Goal: Communication & Community: Answer question/provide support

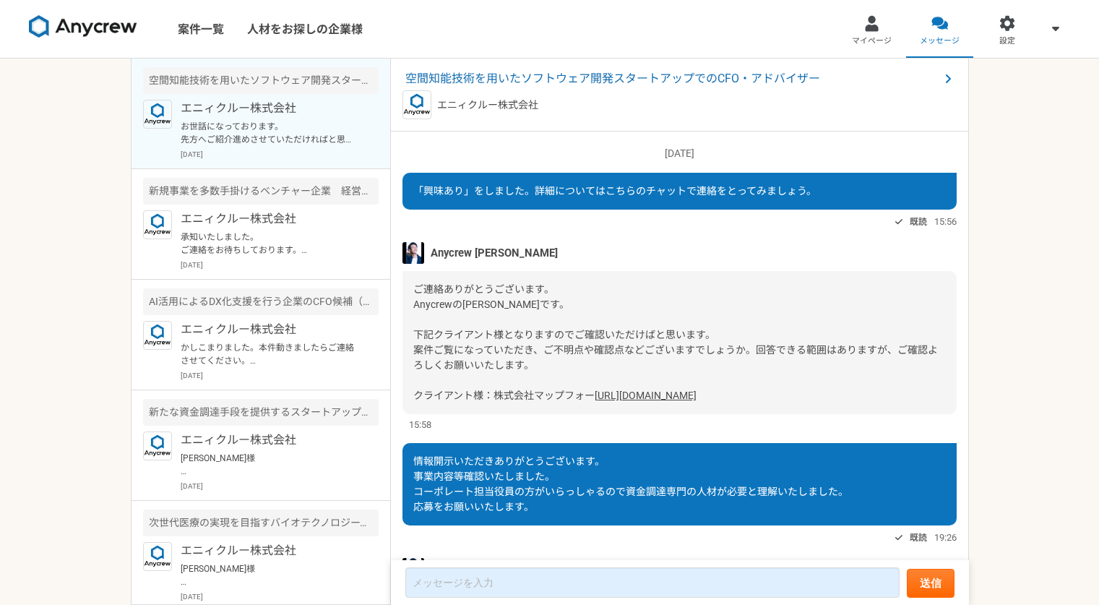
scroll to position [411, 0]
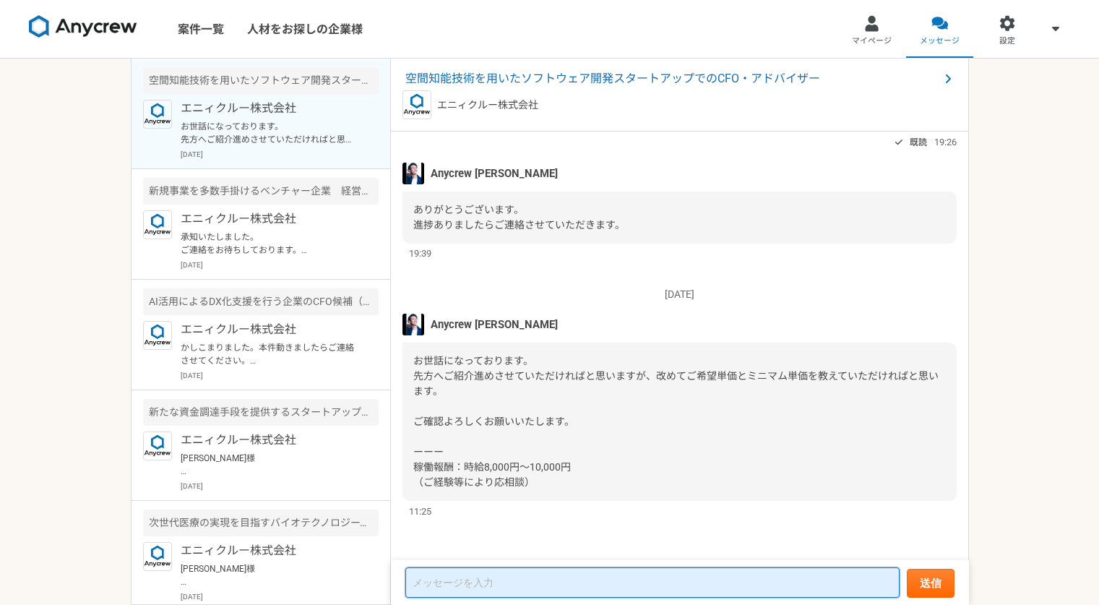
click at [502, 583] on textarea at bounding box center [652, 582] width 494 height 30
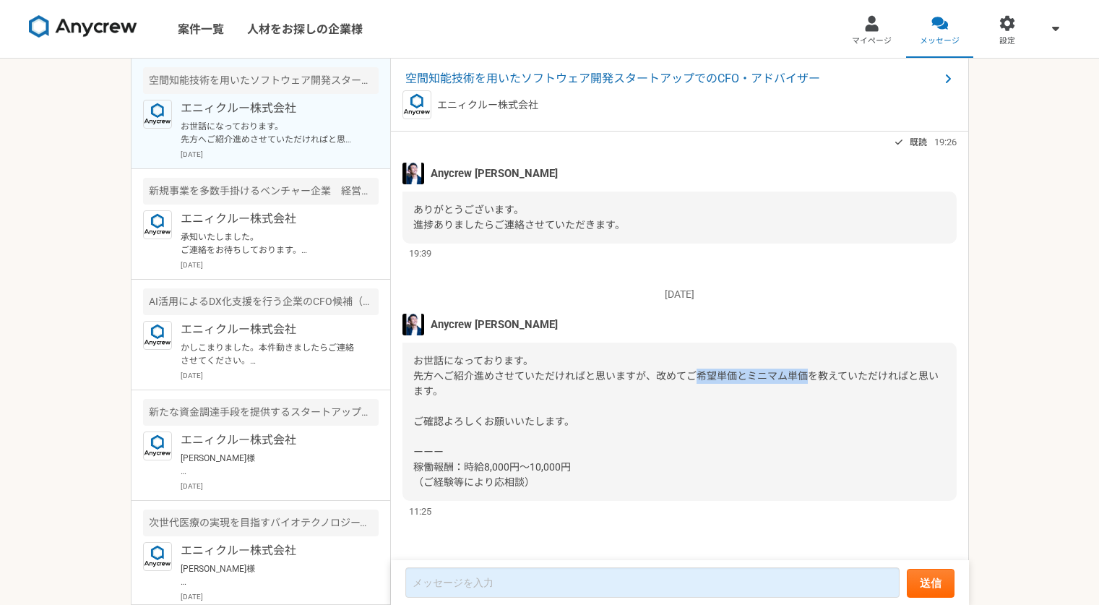
drag, startPoint x: 807, startPoint y: 376, endPoint x: 695, endPoint y: 374, distance: 112.1
click at [695, 374] on span "お世話になっております。 先方へご紹介進めさせていただければと思いますが、改めてご希望単価とミニマム単価を教えていただければと思います。 ご確認よろしくお願い…" at bounding box center [675, 421] width 525 height 133
copy span "希望単価とミニマム単価"
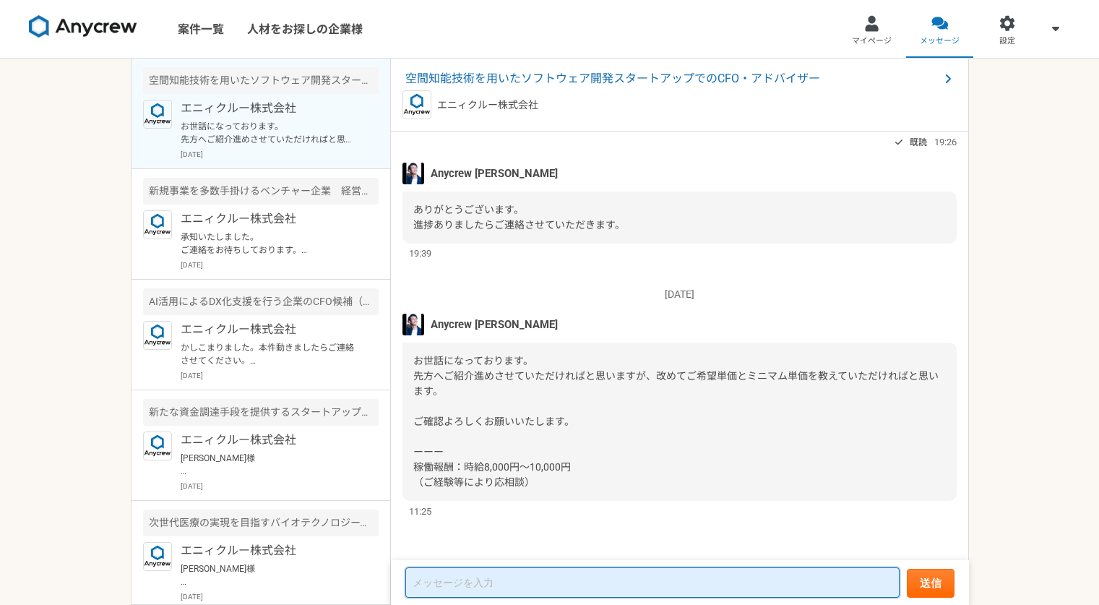
click at [535, 579] on textarea at bounding box center [652, 582] width 494 height 30
paste textarea "希望単価とミニマム単価"
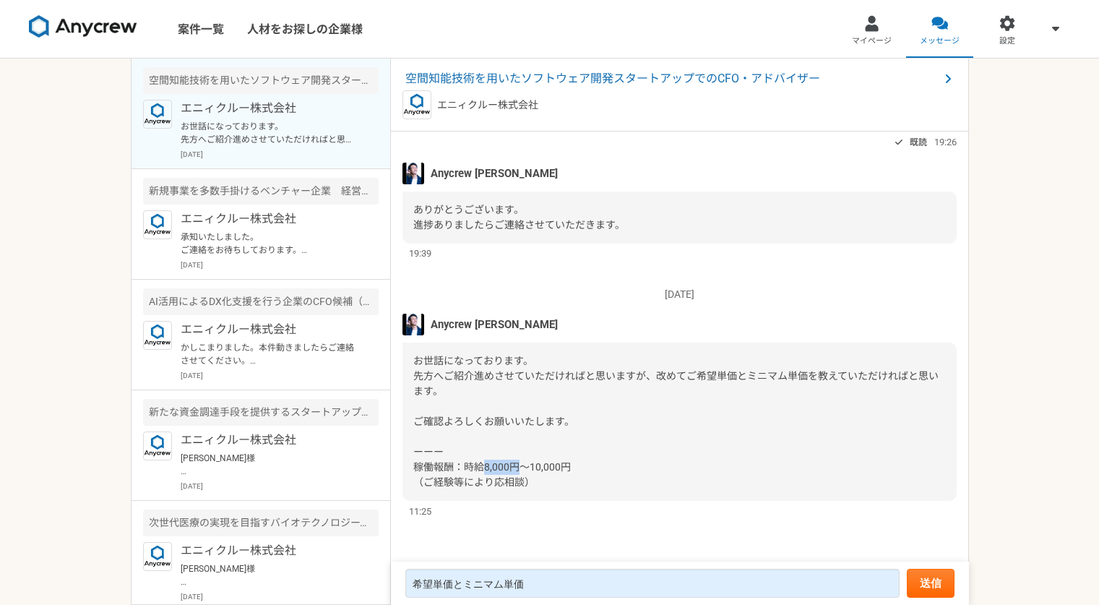
drag, startPoint x: 518, startPoint y: 467, endPoint x: 481, endPoint y: 468, distance: 36.2
click at [481, 468] on span "お世話になっております。 先方へご紹介進めさせていただければと思いますが、改めてご希望単価とミニマム単価を教えていただければと思います。 ご確認よろしくお願い…" at bounding box center [675, 421] width 525 height 133
copy span "8,000円"
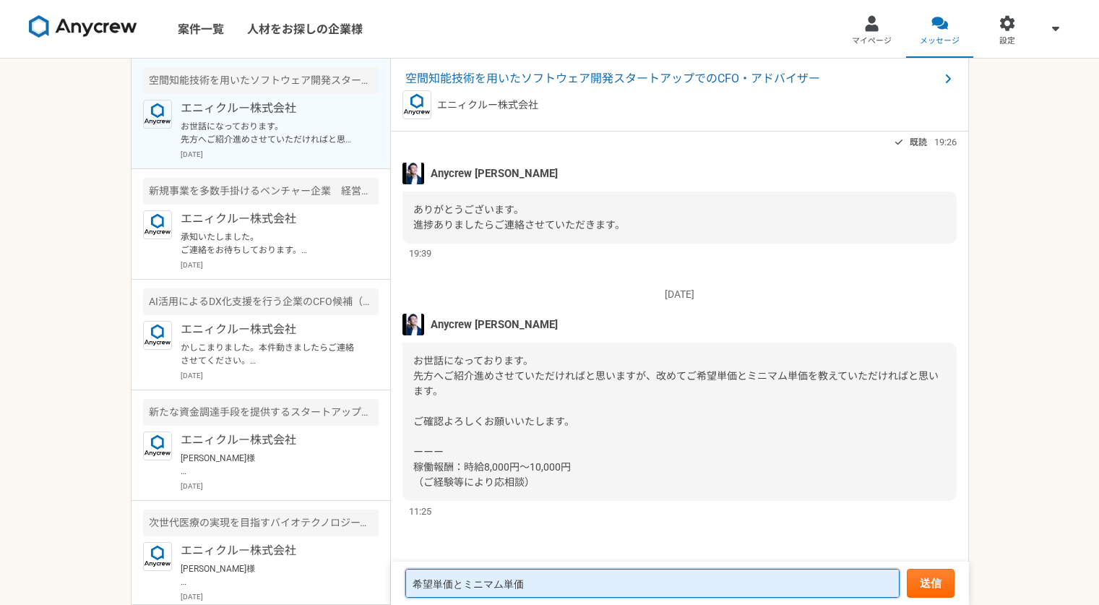
click at [452, 585] on textarea "希望単価とミニマム単価" at bounding box center [652, 583] width 494 height 29
paste textarea "8,000円"
click at [576, 588] on textarea "希望単価8,000円とミニマム単価" at bounding box center [652, 583] width 494 height 29
paste textarea "8,000円"
click at [559, 583] on textarea "希望単価8,000円とミニマム単価8,000円" at bounding box center [652, 583] width 494 height 29
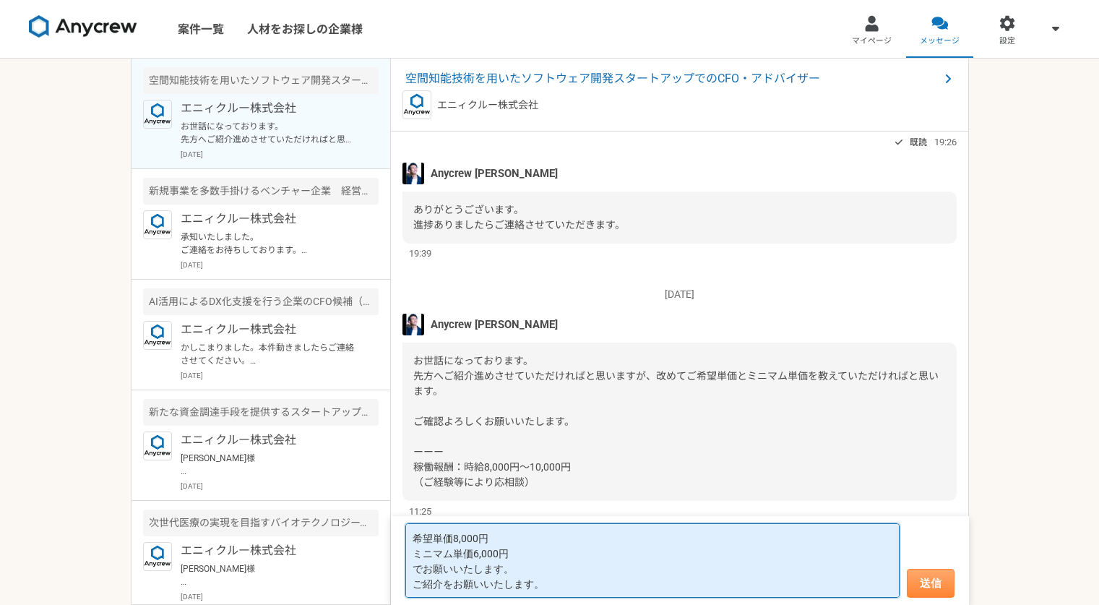
type textarea "希望単価8,000円 ミニマム単価6,000円 でお願いいたします。 ご紹介をお願いいたします。"
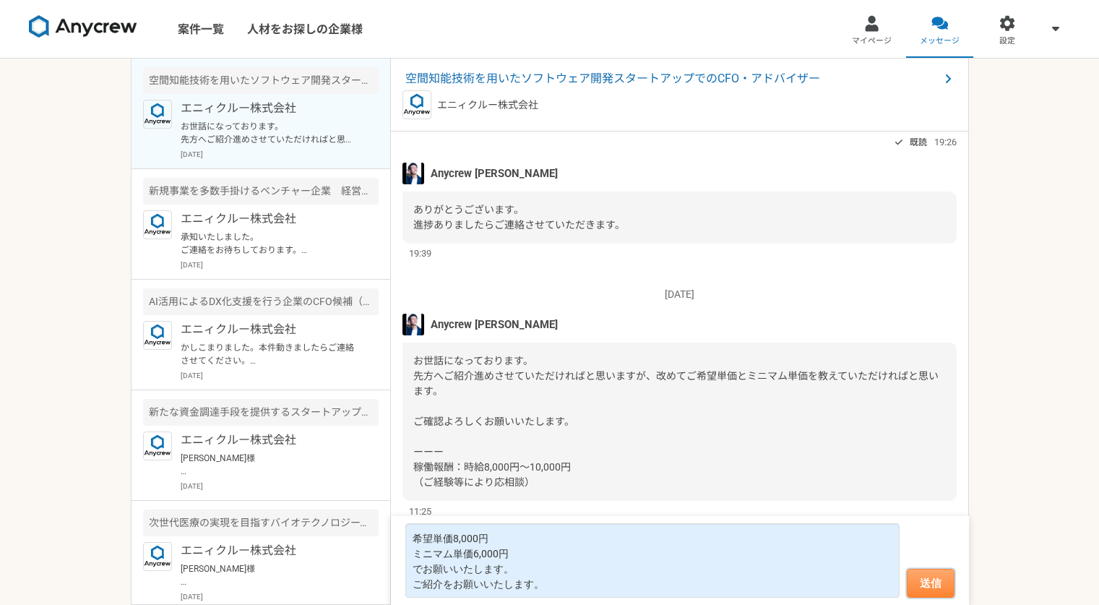
click at [927, 587] on button "送信" at bounding box center [931, 583] width 48 height 29
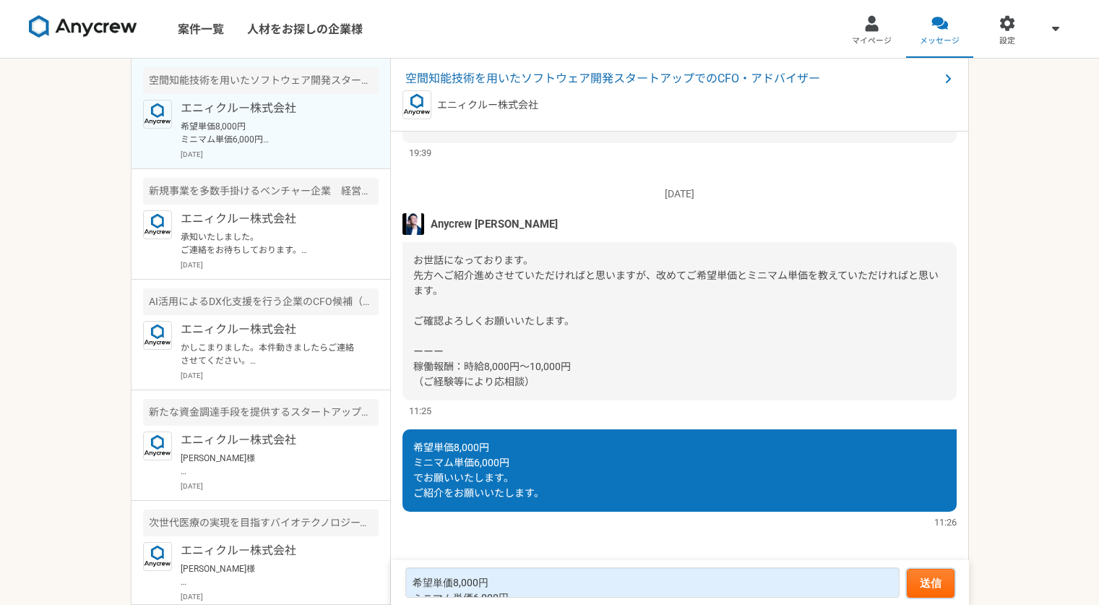
scroll to position [522, 0]
